Goal: Information Seeking & Learning: Learn about a topic

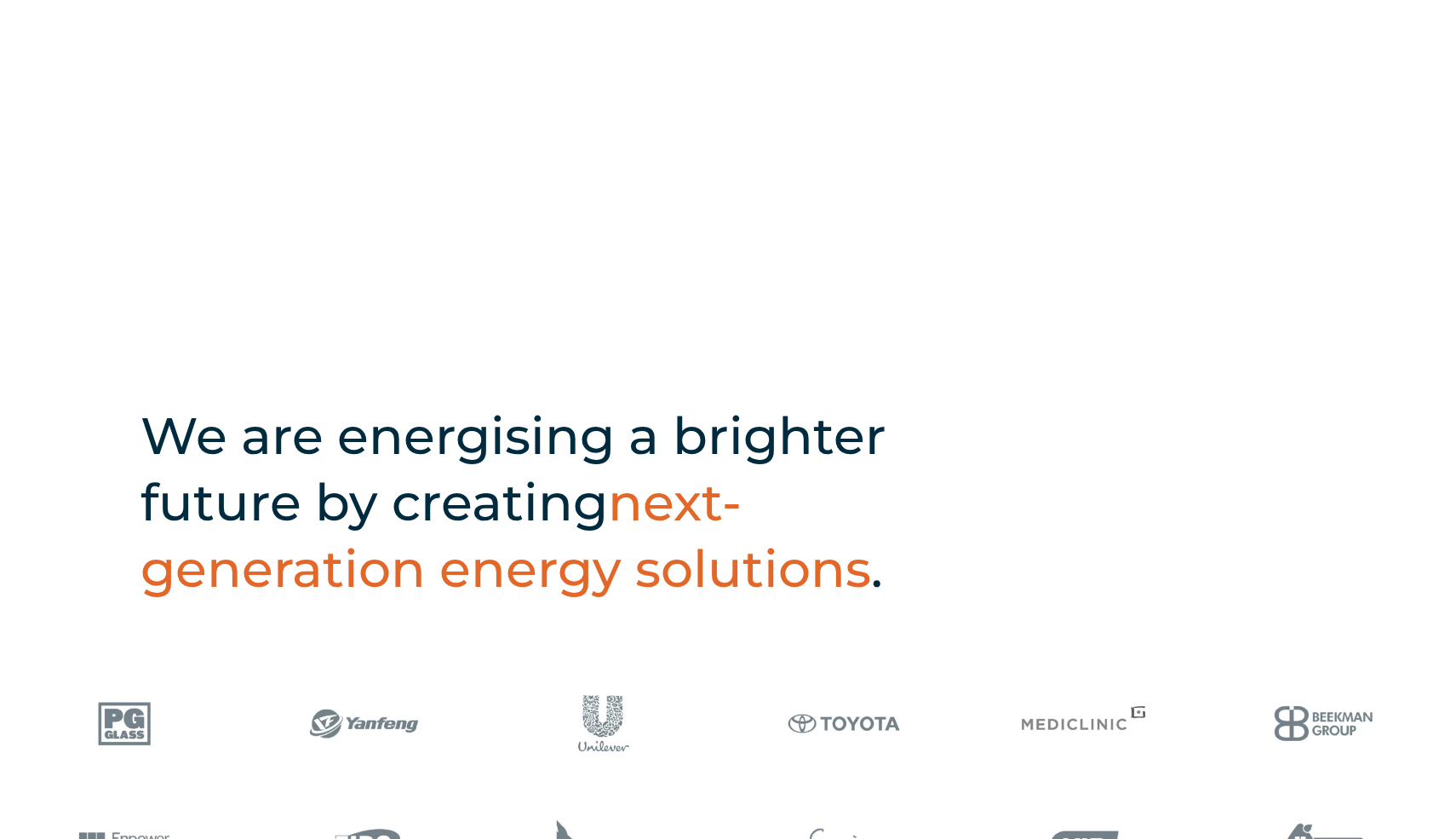
scroll to position [511, 0]
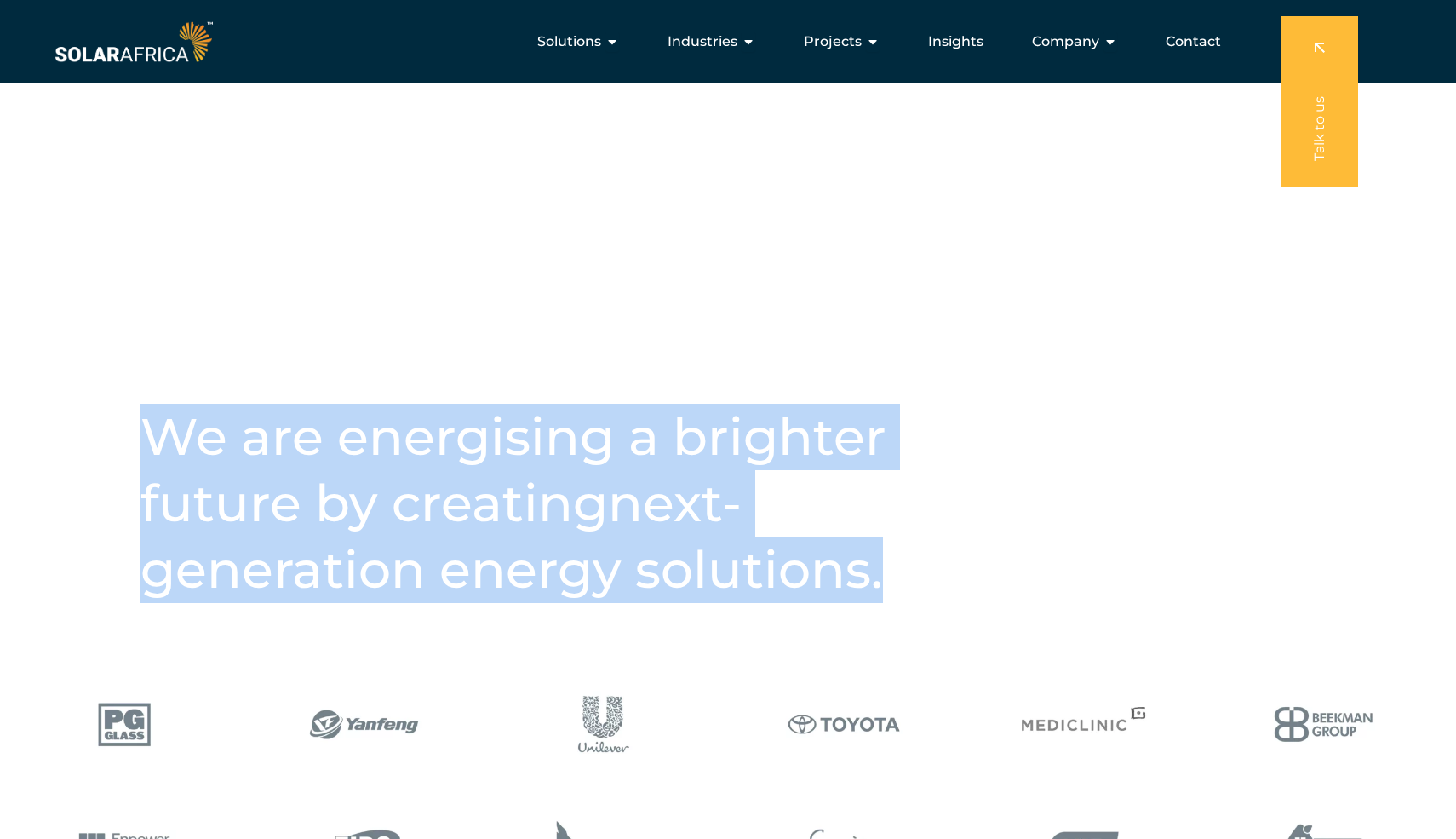
drag, startPoint x: 143, startPoint y: 429, endPoint x: 895, endPoint y: 578, distance: 766.6
click at [898, 579] on h2 "We are energising a brighter future by creating next-generation energy solution…" at bounding box center [564, 503] width 848 height 200
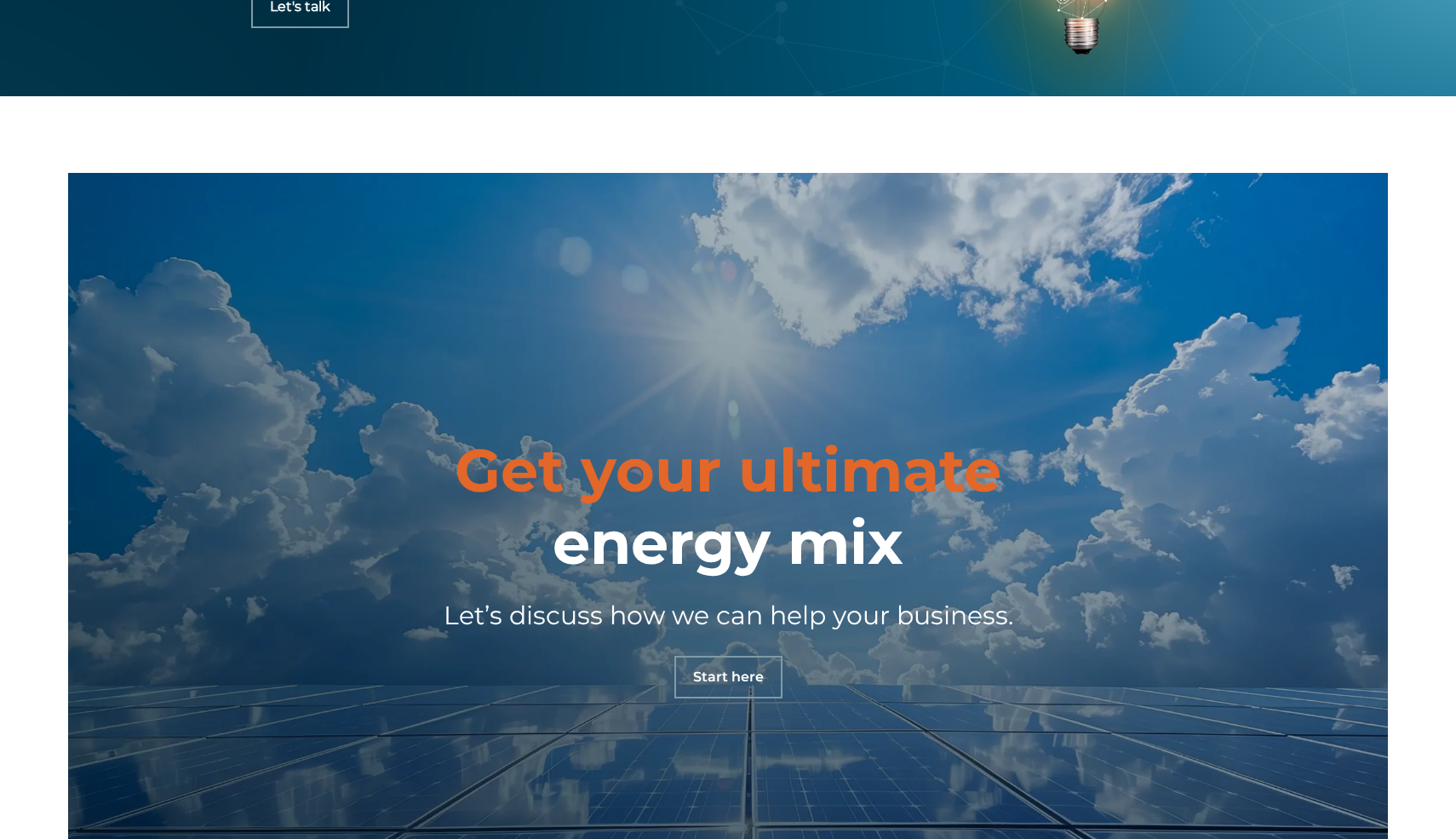
scroll to position [5417, 0]
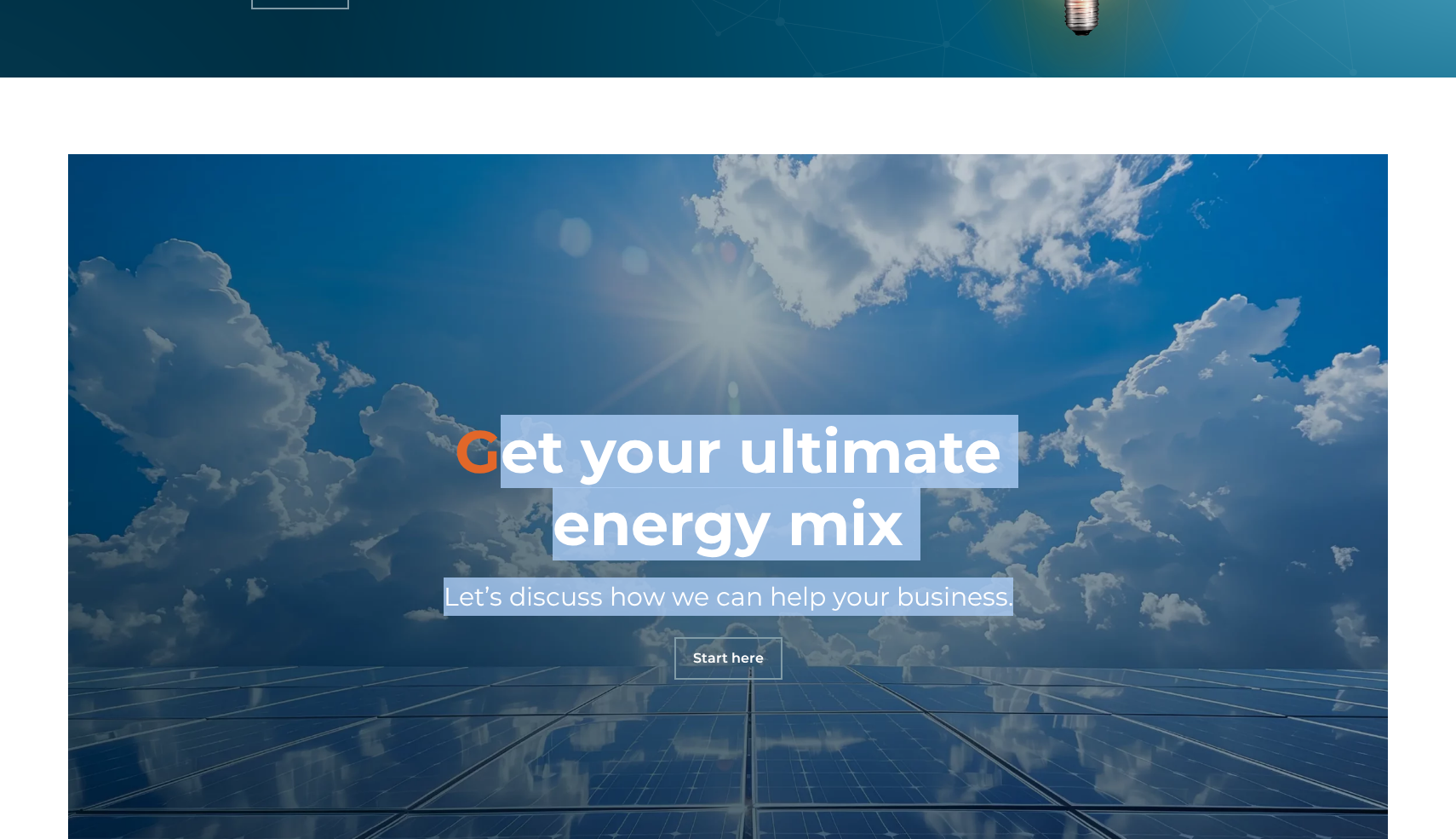
drag, startPoint x: 498, startPoint y: 459, endPoint x: 1028, endPoint y: 587, distance: 545.2
click at [1028, 587] on div "Get your ultimate energy mix Let’s discuss how we can help your business. Start…" at bounding box center [728, 548] width 1124 height 264
click at [1023, 542] on div "Get your ultimate energy mix Let’s discuss how we can help your business. Start…" at bounding box center [728, 548] width 1124 height 264
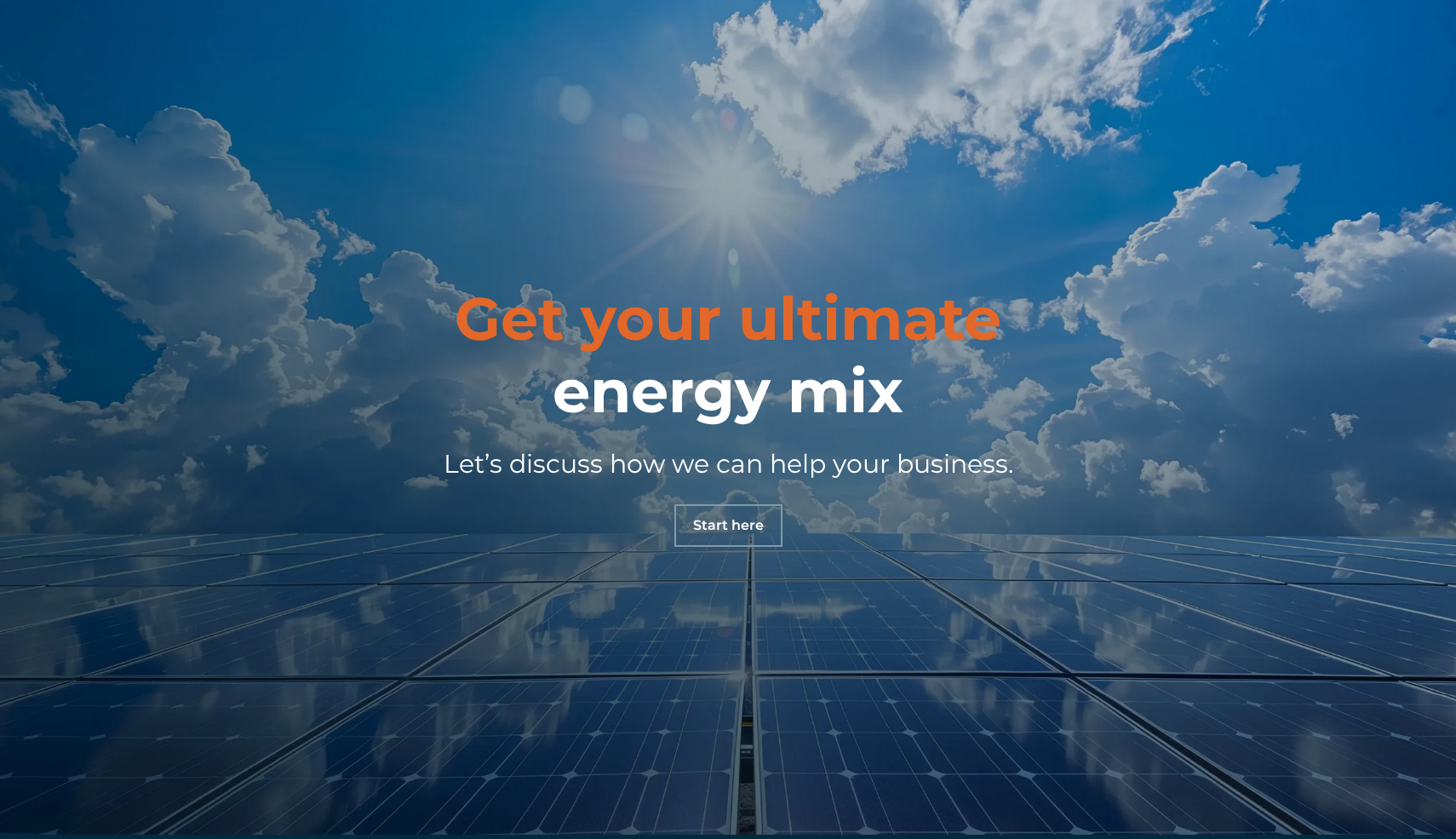
scroll to position [5551, 0]
click at [724, 518] on span "Start here" at bounding box center [728, 523] width 71 height 14
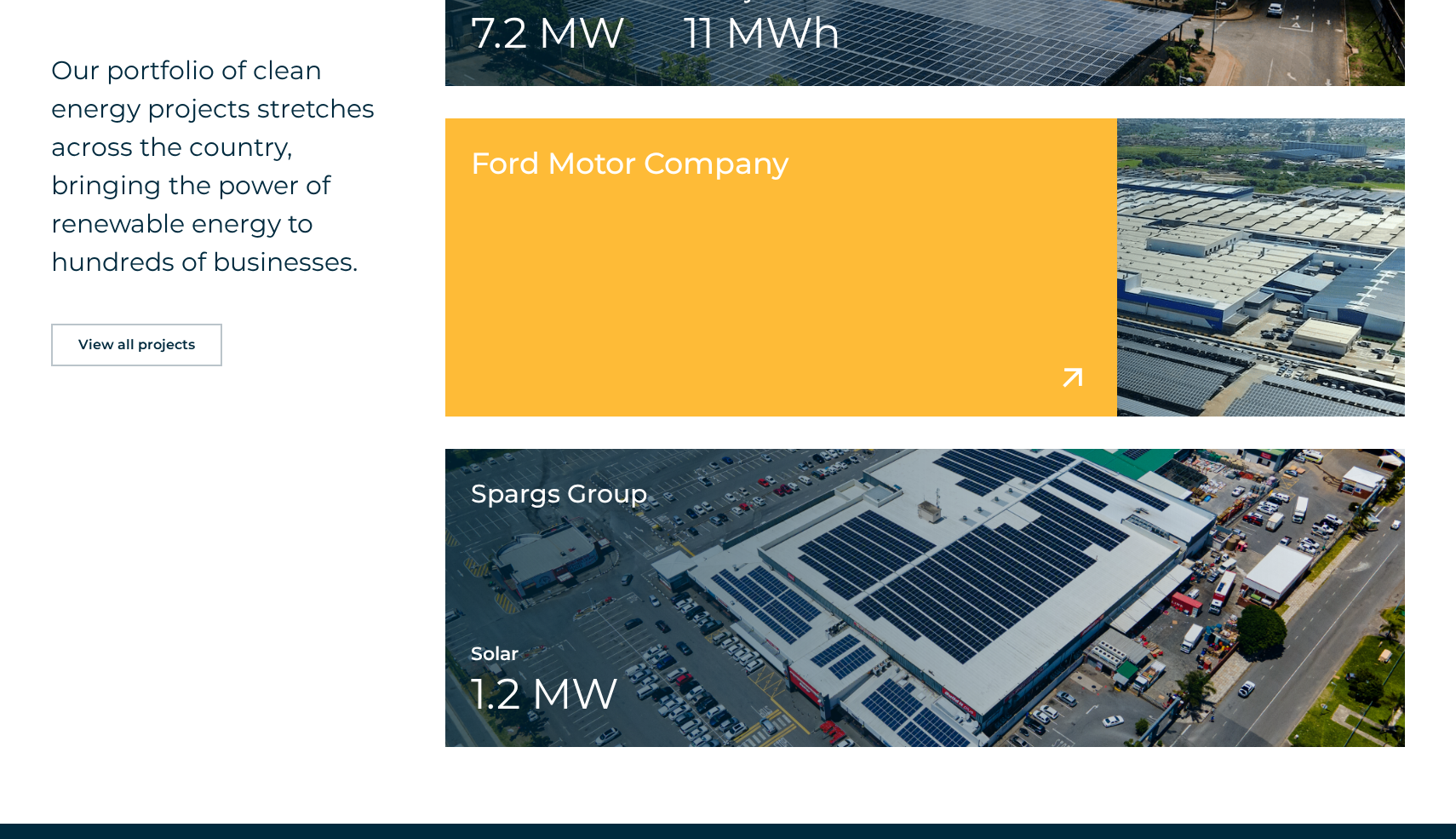
scroll to position [2304, 0]
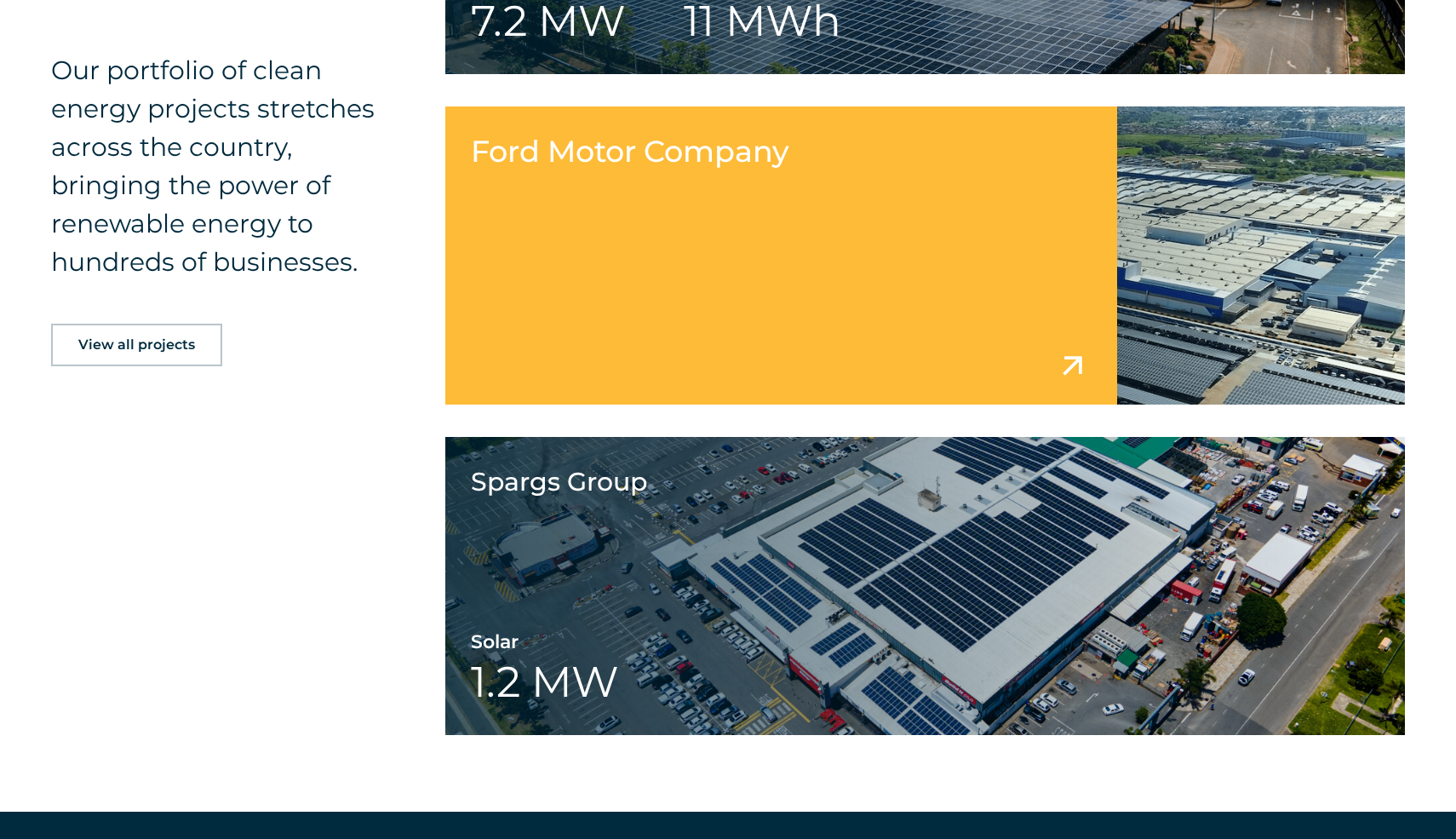
click at [909, 290] on link at bounding box center [925, 255] width 960 height 298
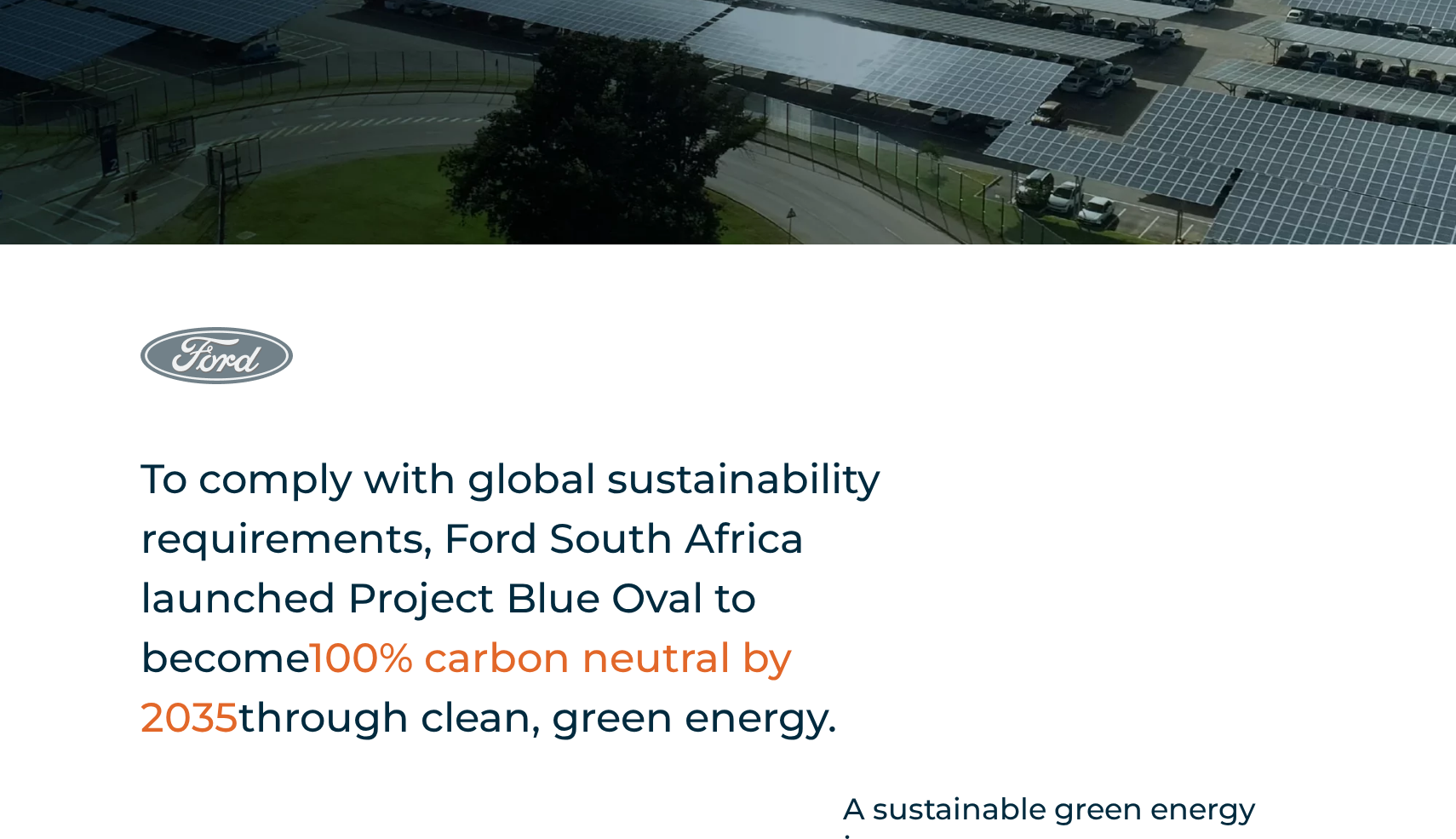
scroll to position [479, 0]
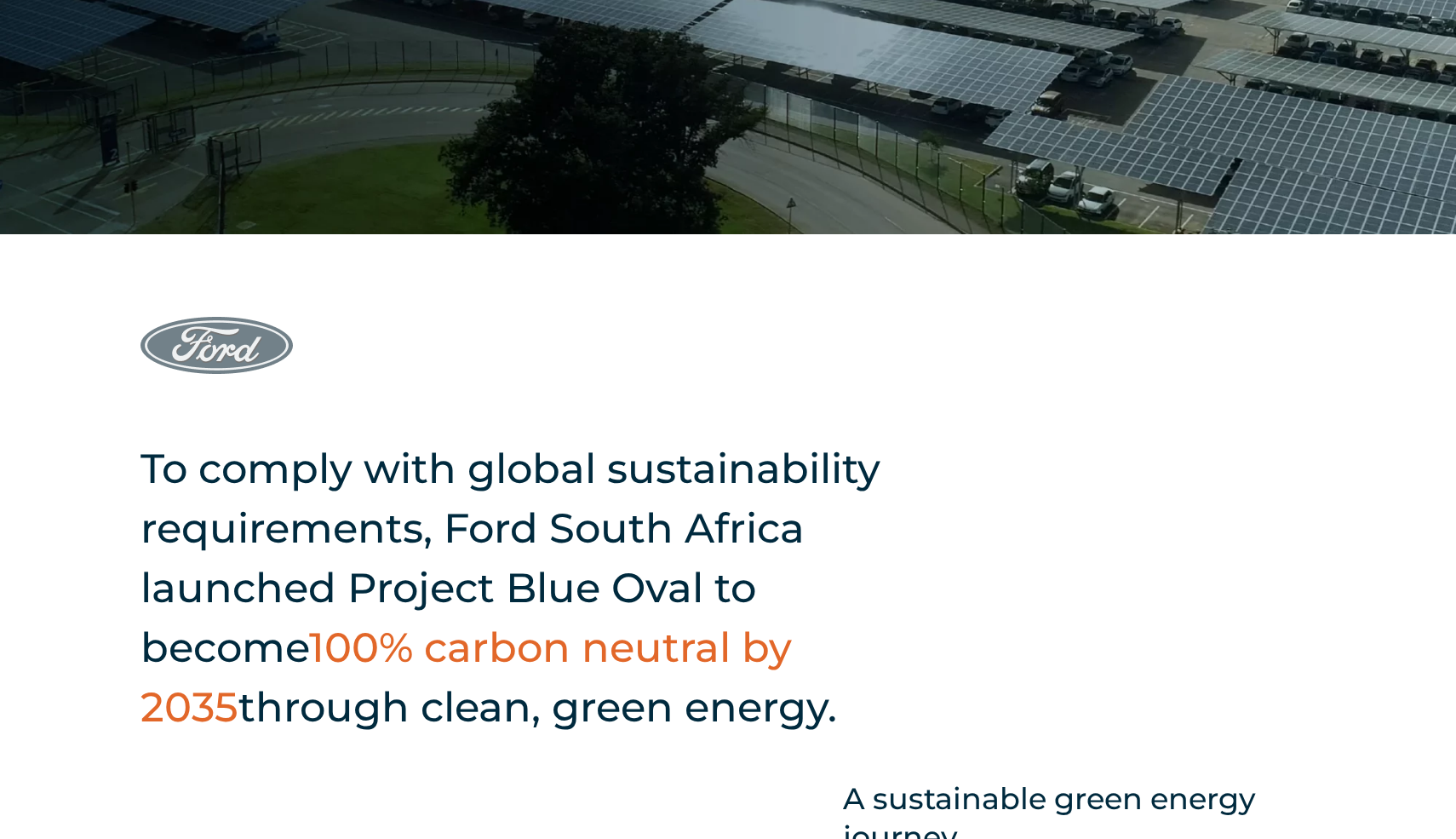
drag, startPoint x: 152, startPoint y: 478, endPoint x: 580, endPoint y: 743, distance: 503.4
click at [580, 743] on div "To comply with global sustainability requirements, Ford South Africa launched P…" at bounding box center [728, 719] width 1456 height 971
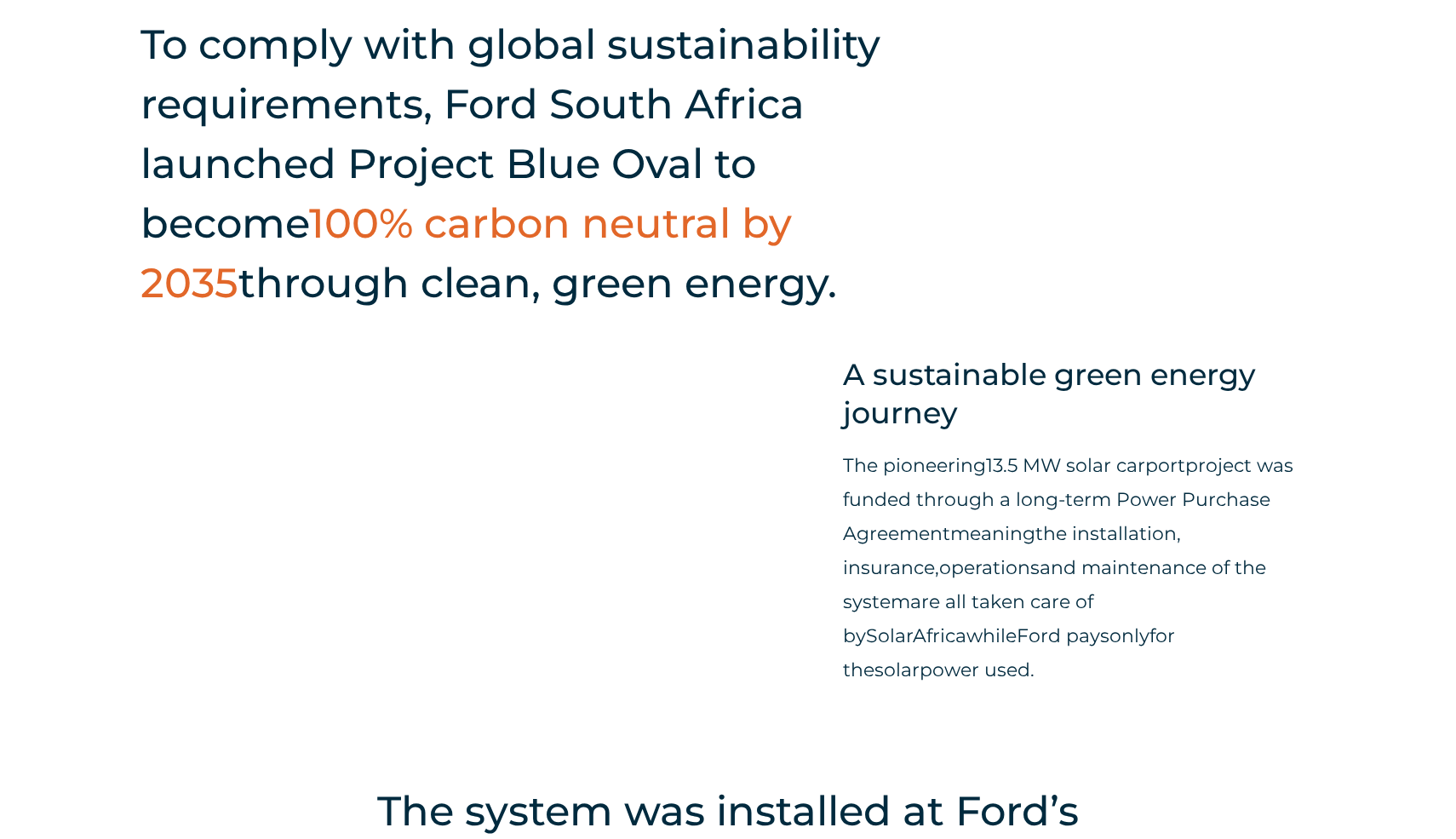
scroll to position [927, 0]
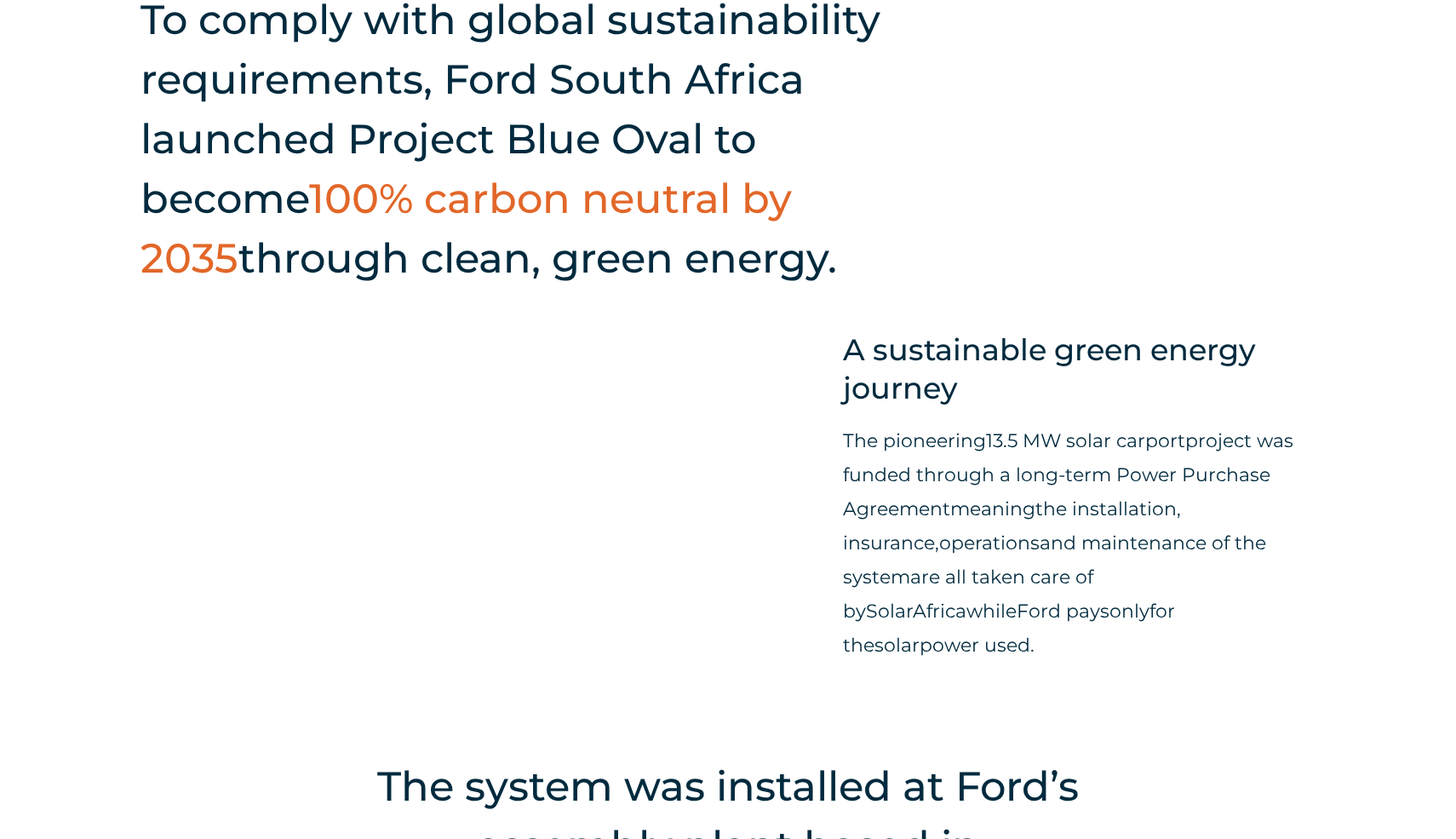
drag, startPoint x: 848, startPoint y: 361, endPoint x: 1071, endPoint y: 611, distance: 335.0
click at [1071, 611] on div "To comply with global sustainability requirements, Ford South Africa launched P…" at bounding box center [728, 271] width 1456 height 971
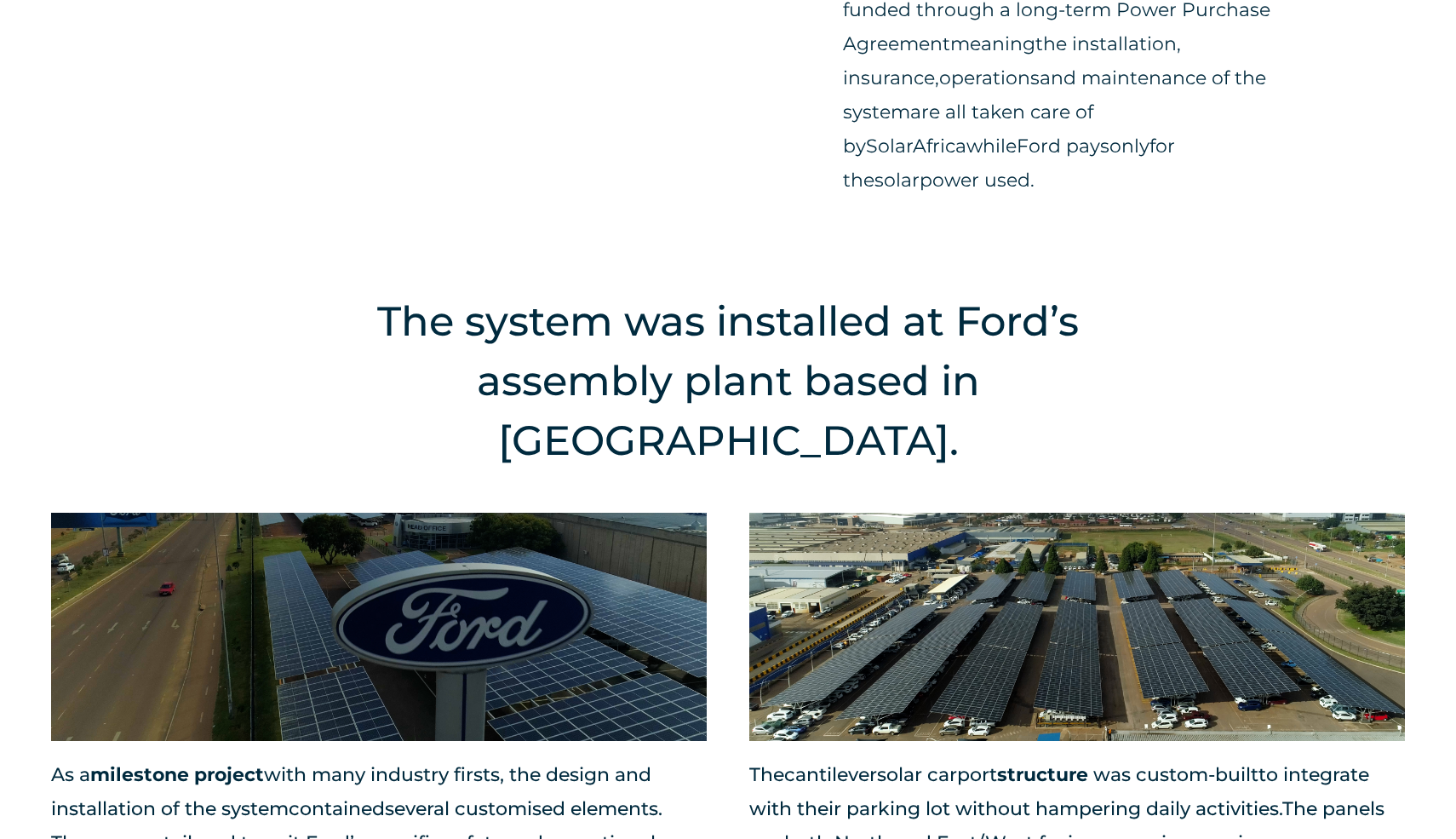
scroll to position [1395, 0]
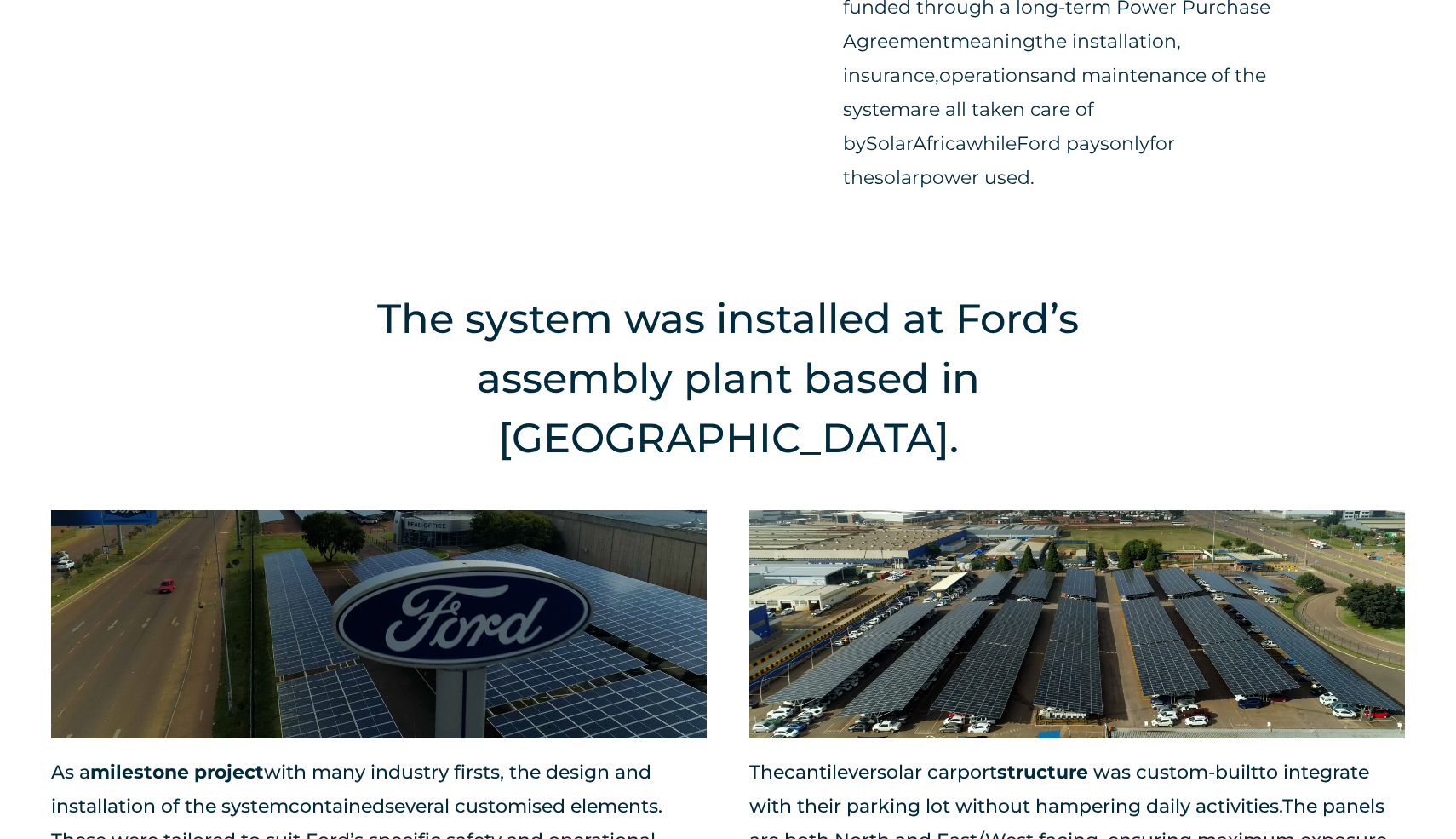
drag, startPoint x: 755, startPoint y: 678, endPoint x: 1069, endPoint y: 784, distance: 331.4
click at [1069, 784] on p "The cantilever solar carport structure was custom-built to integrate with their…" at bounding box center [1076, 823] width 656 height 136
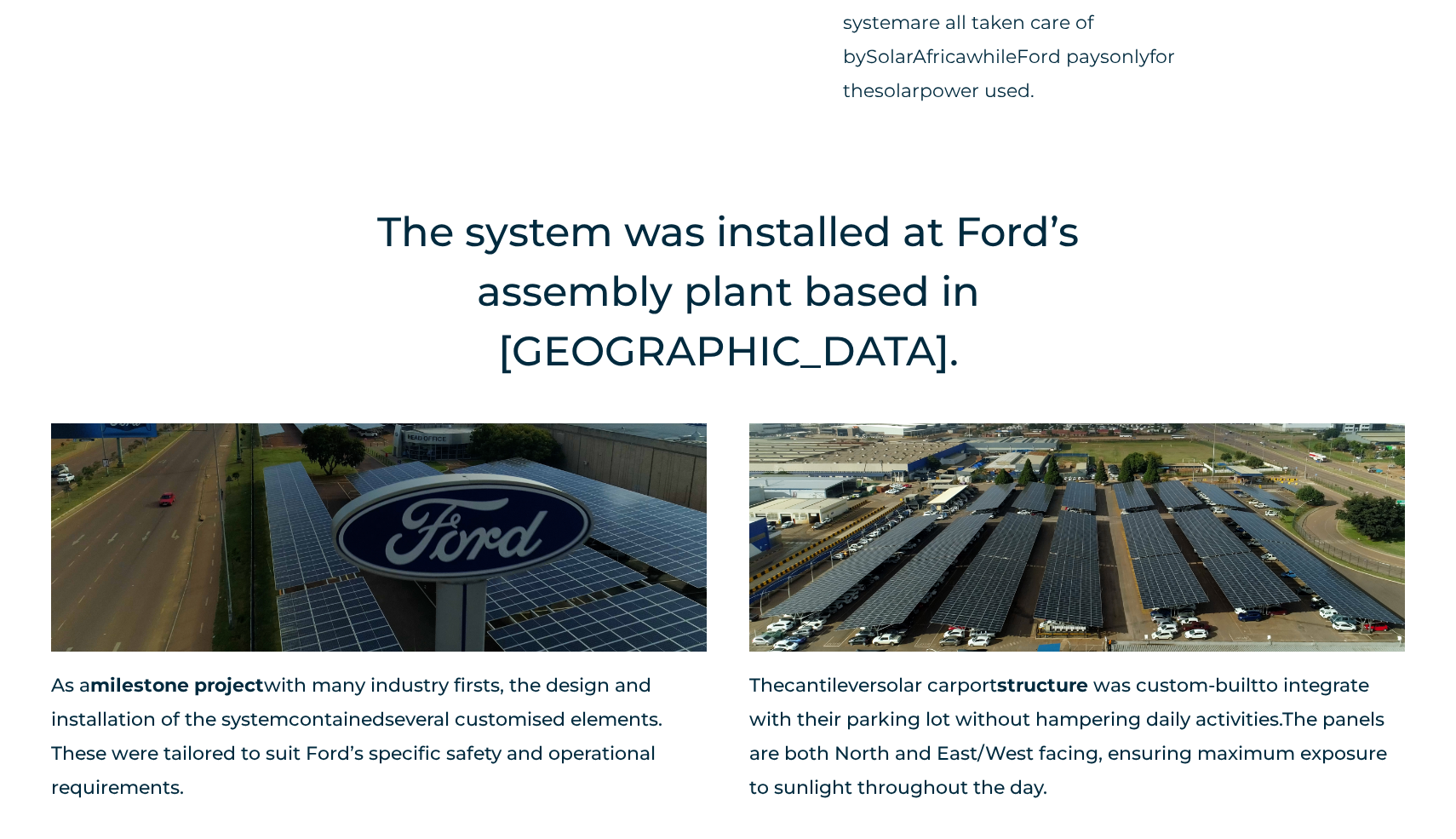
scroll to position [1478, 0]
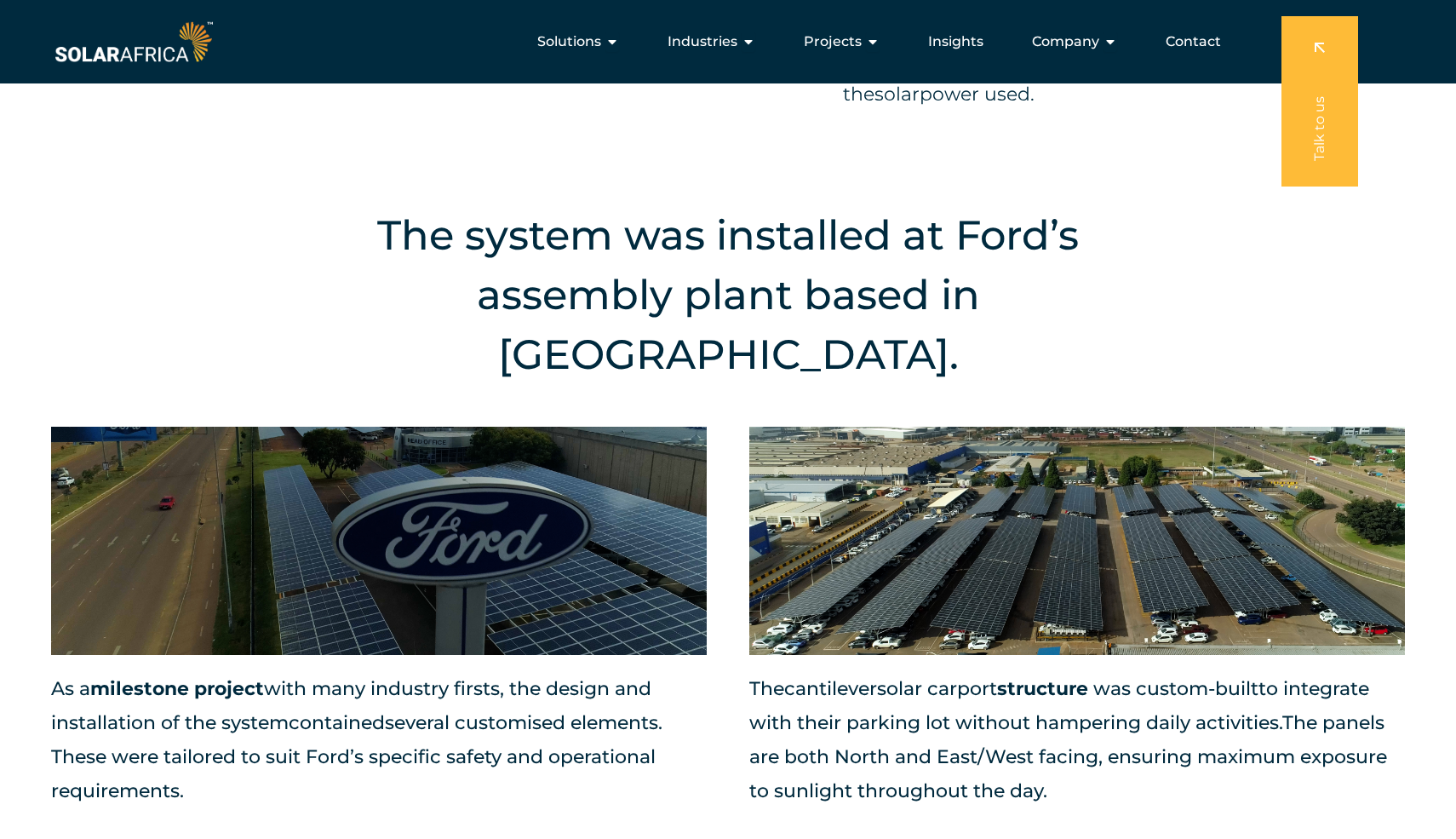
drag, startPoint x: 63, startPoint y: 597, endPoint x: 237, endPoint y: 686, distance: 195.4
click at [238, 688] on p "As a milestone project with many industry firsts, th e design and installation …" at bounding box center [379, 740] width 656 height 136
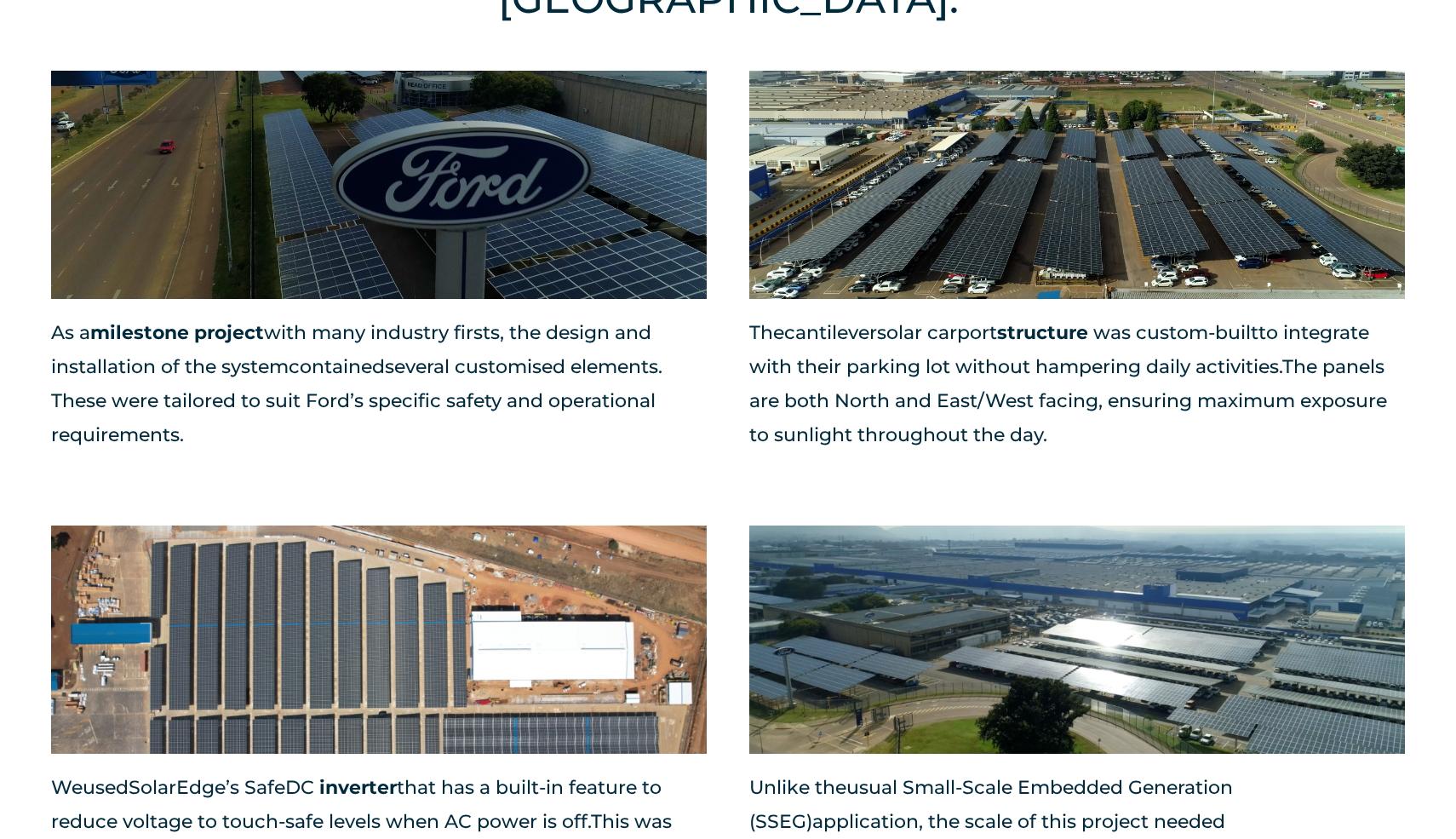
scroll to position [1838, 0]
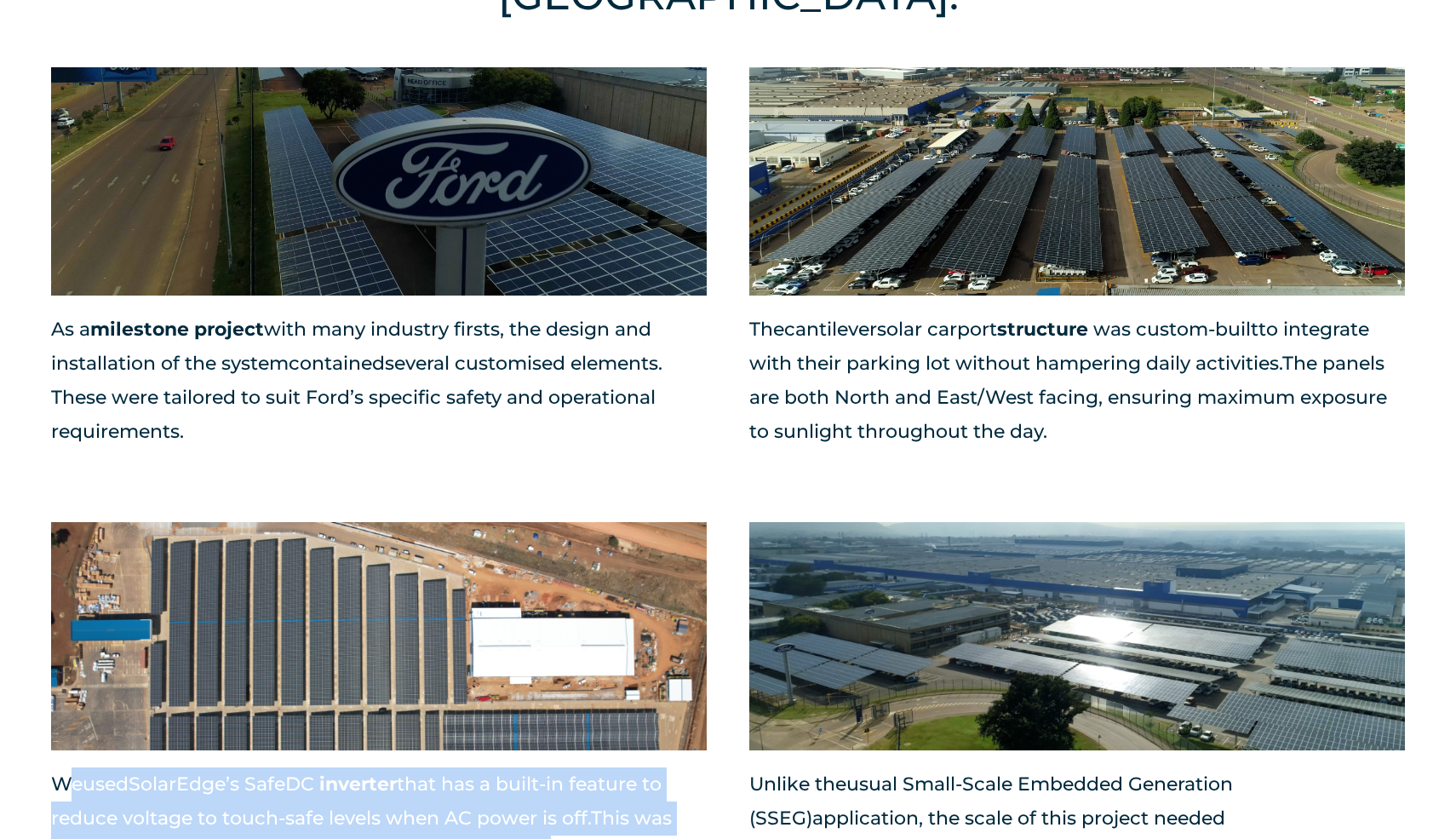
drag, startPoint x: 64, startPoint y: 686, endPoint x: 600, endPoint y: 771, distance: 542.7
click at [600, 771] on p "We used SolarEdge ’s SafeDC inverter that has a built-in feature to reduce volt…" at bounding box center [379, 819] width 656 height 102
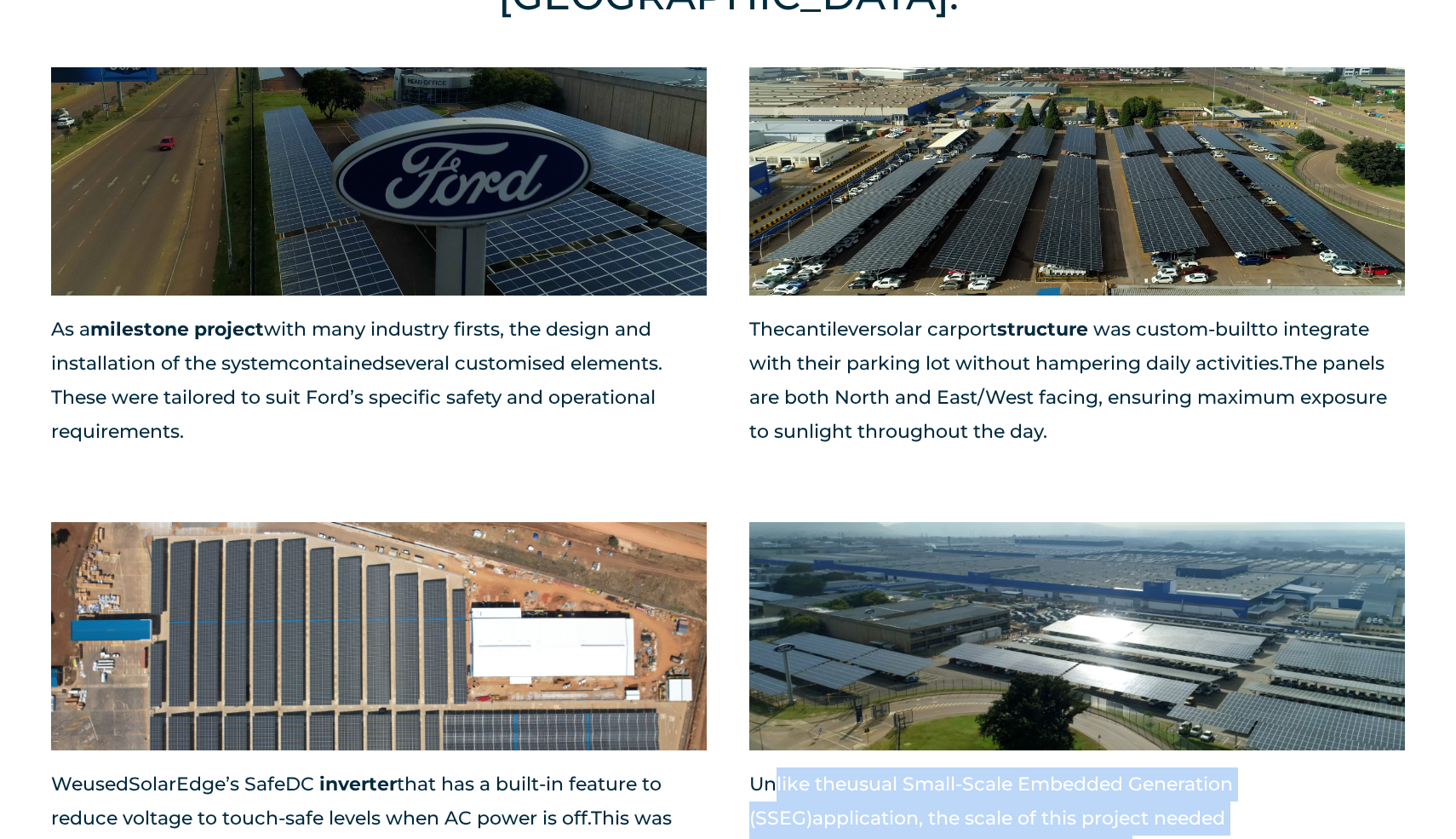
drag, startPoint x: 773, startPoint y: 683, endPoint x: 920, endPoint y: 766, distance: 168.8
click at [920, 768] on p "Unlike the usual Small-Scale Embedded Generation (SSEG) application , the scale…" at bounding box center [1076, 835] width 656 height 136
